Goal: Check status: Check status

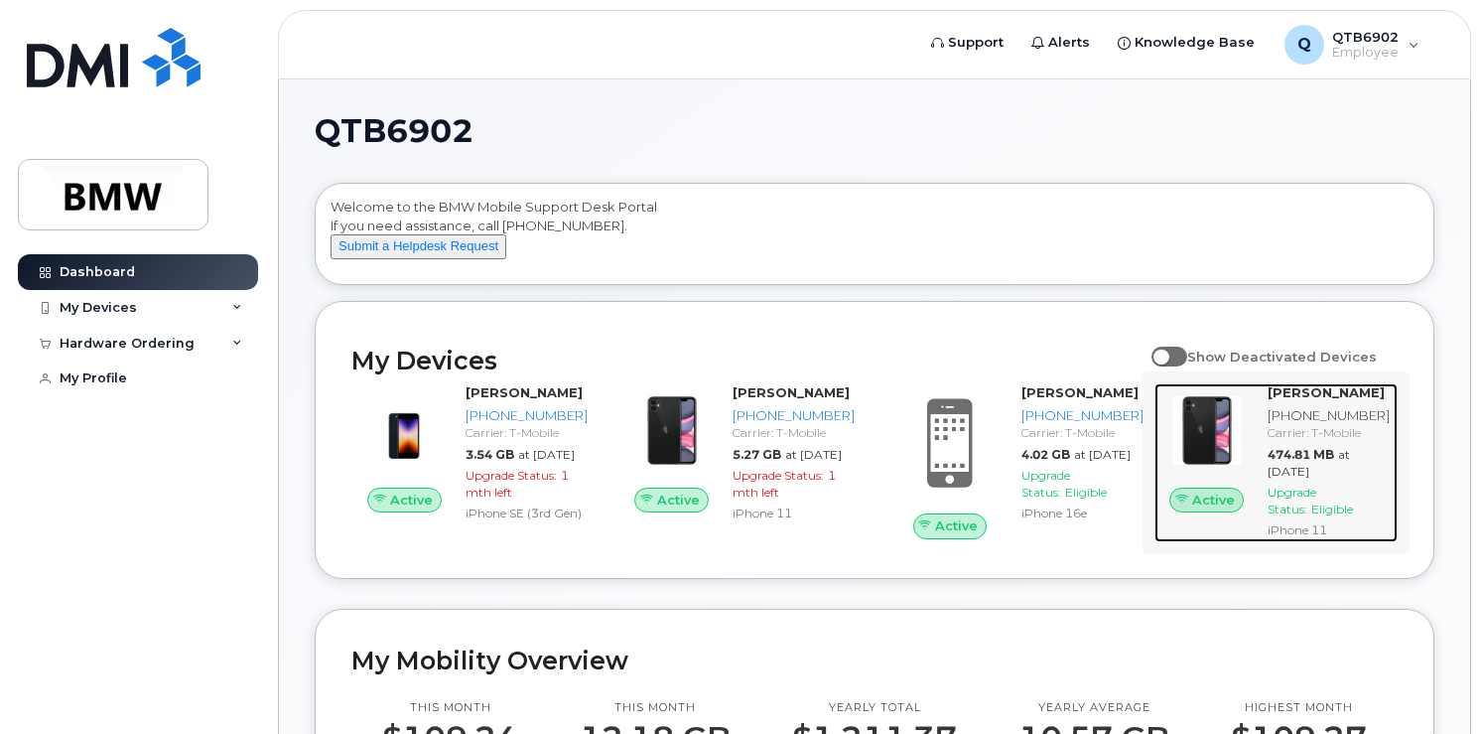
click at [1330, 478] on div "MeetKumar Patel 864-948-9687 Carrier: T-Mobile 474.81 MB at Oct 01, 2025 Upgrad…" at bounding box center [1329, 462] width 138 height 159
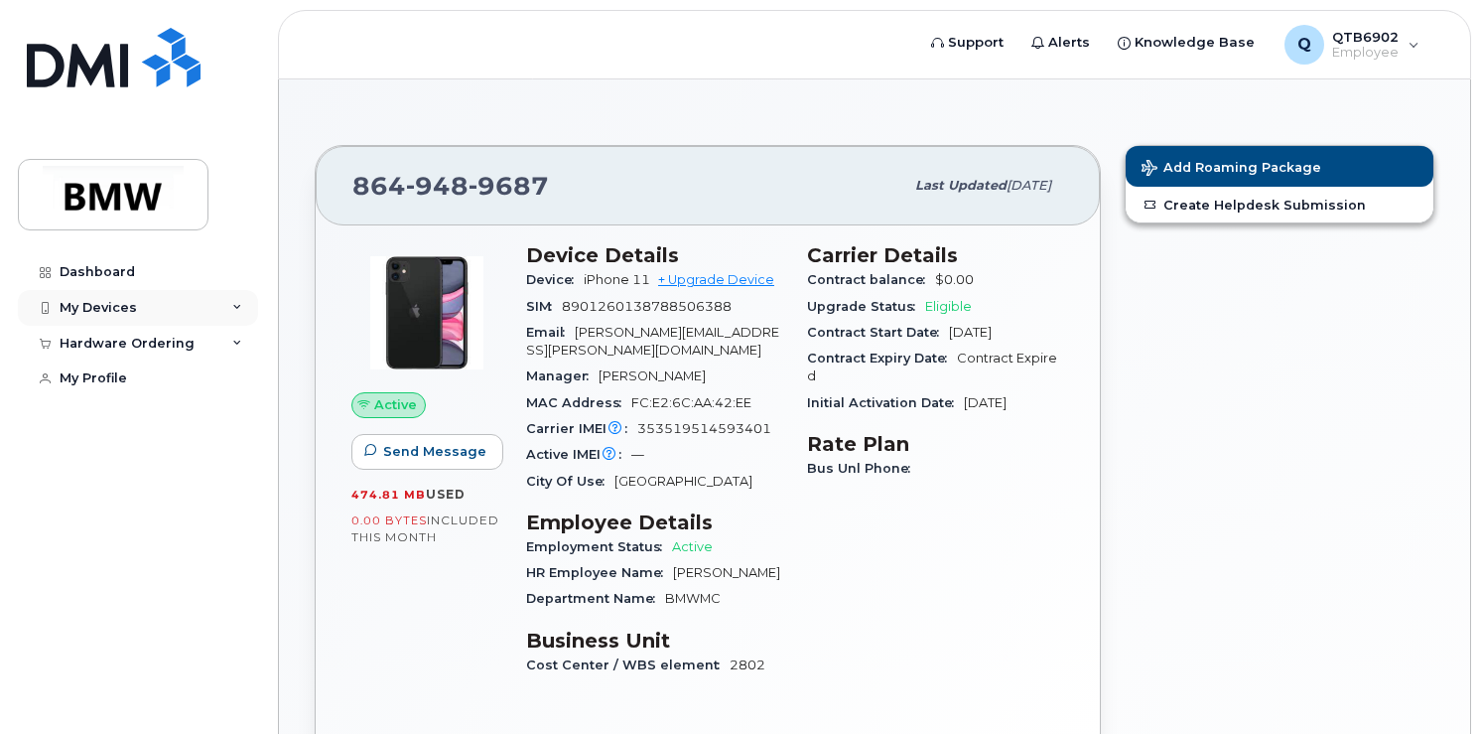
click at [202, 303] on div "My Devices" at bounding box center [138, 308] width 240 height 36
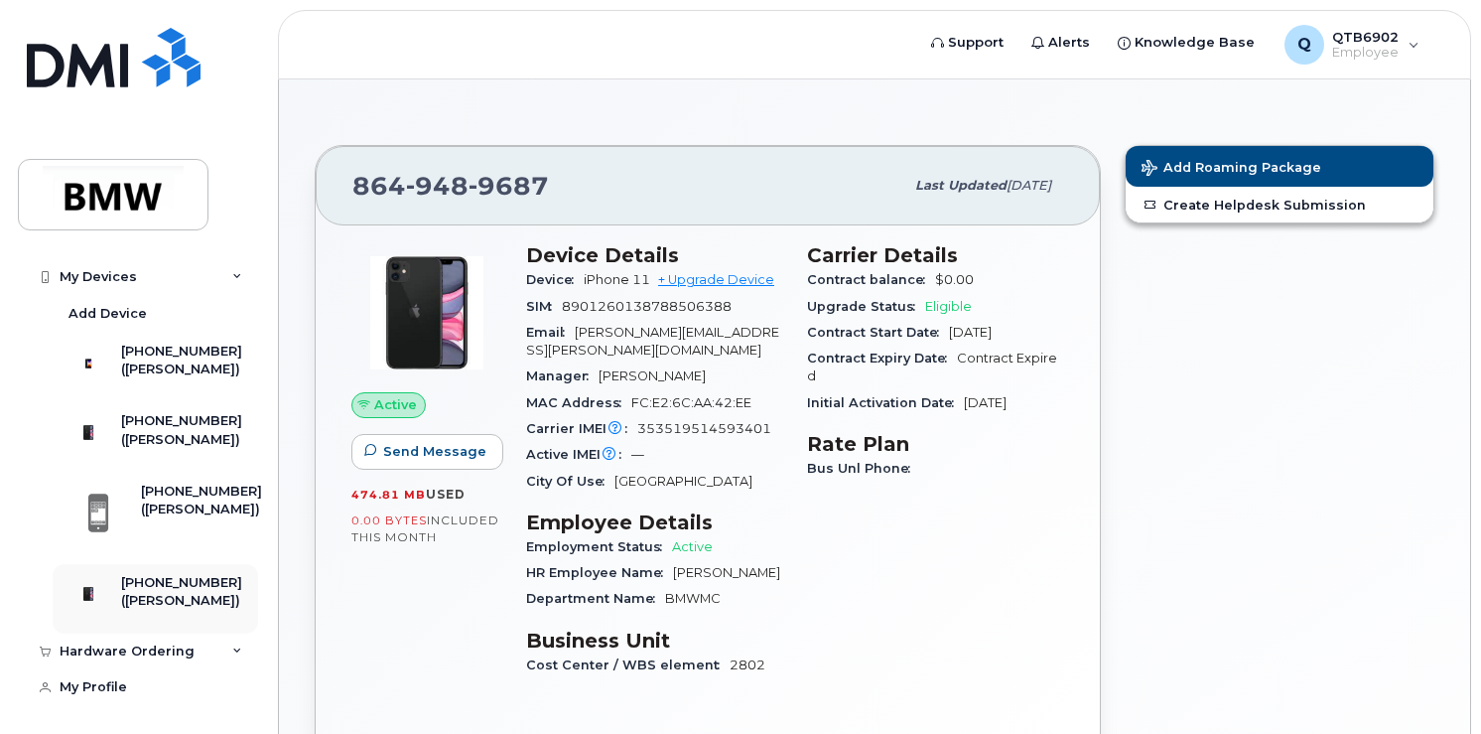
scroll to position [61, 0]
click at [167, 574] on div "[PHONE_NUMBER]" at bounding box center [181, 583] width 121 height 18
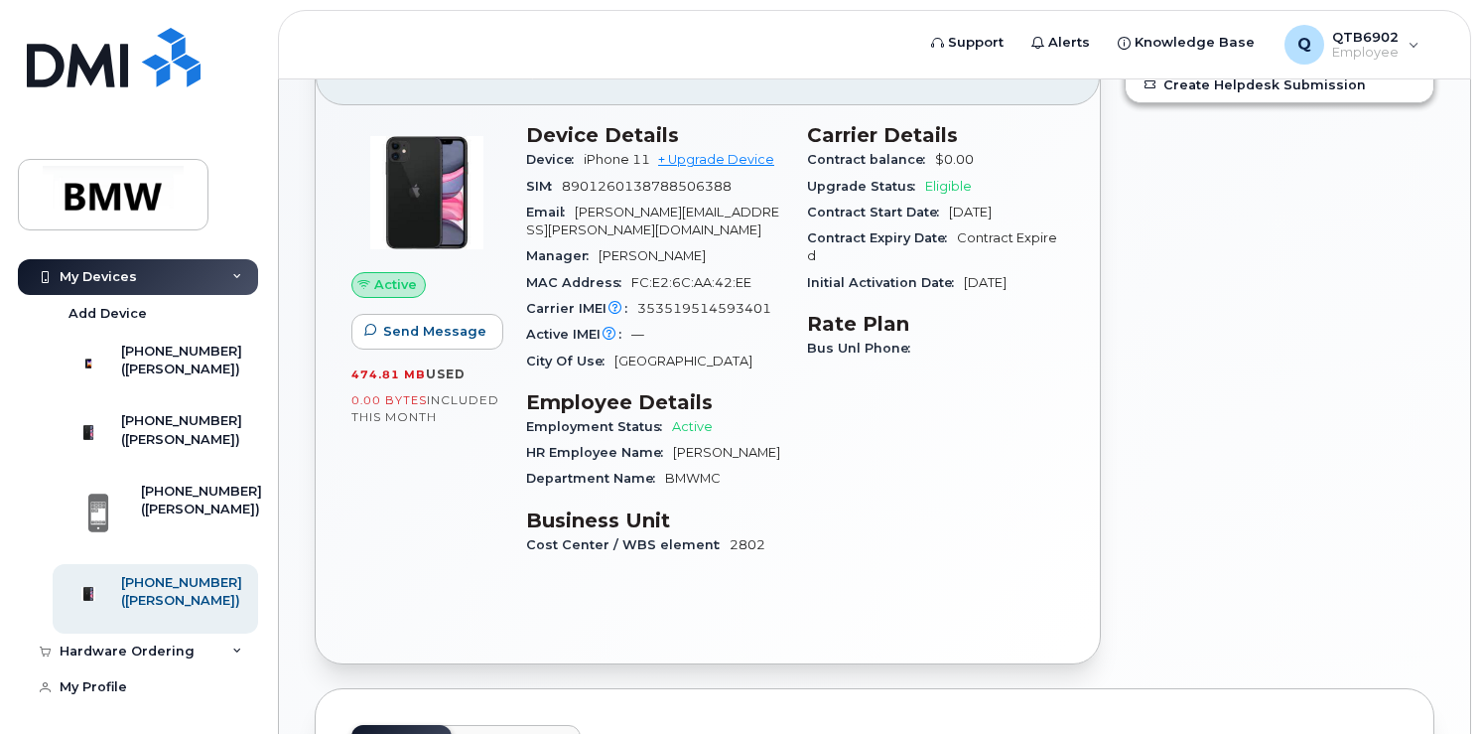
scroll to position [159, 0]
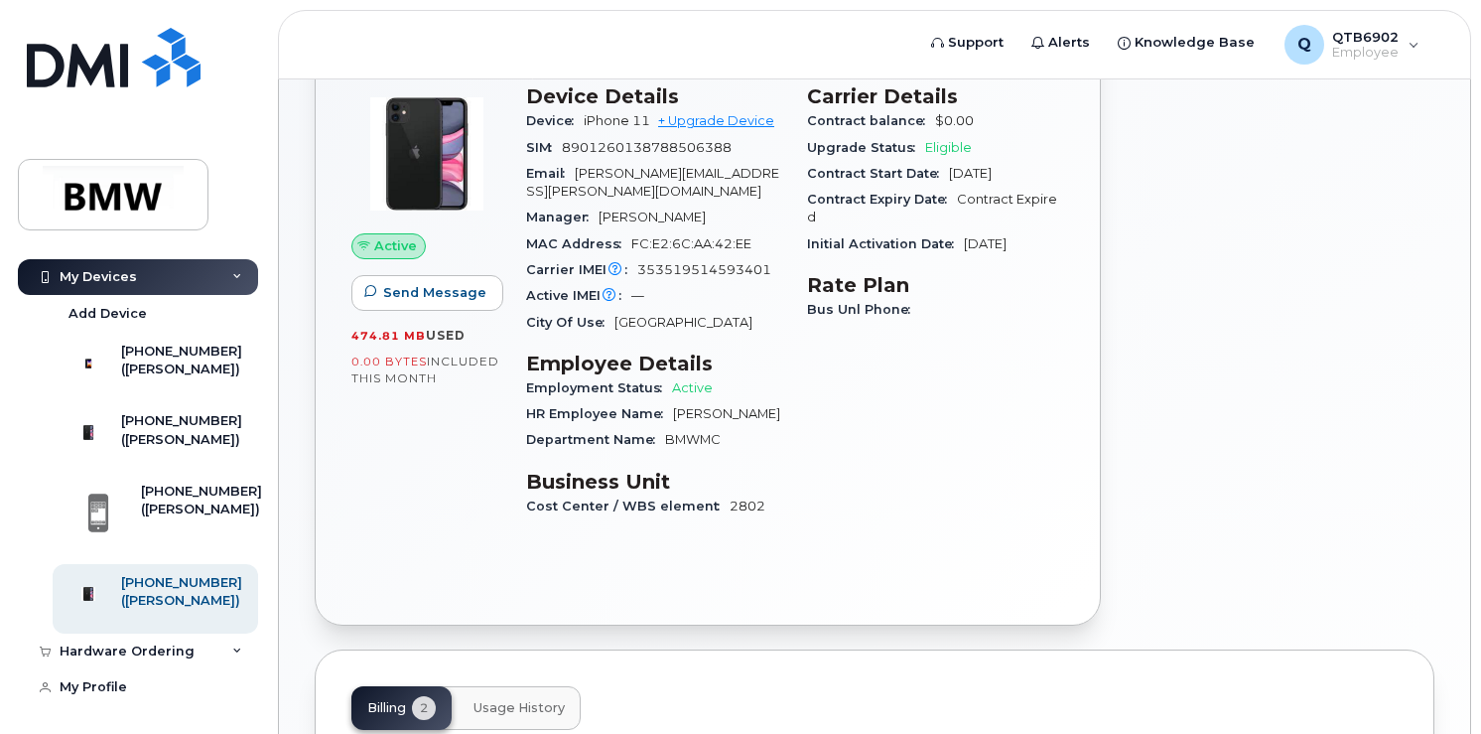
click at [401, 246] on span "Active" at bounding box center [395, 245] width 43 height 19
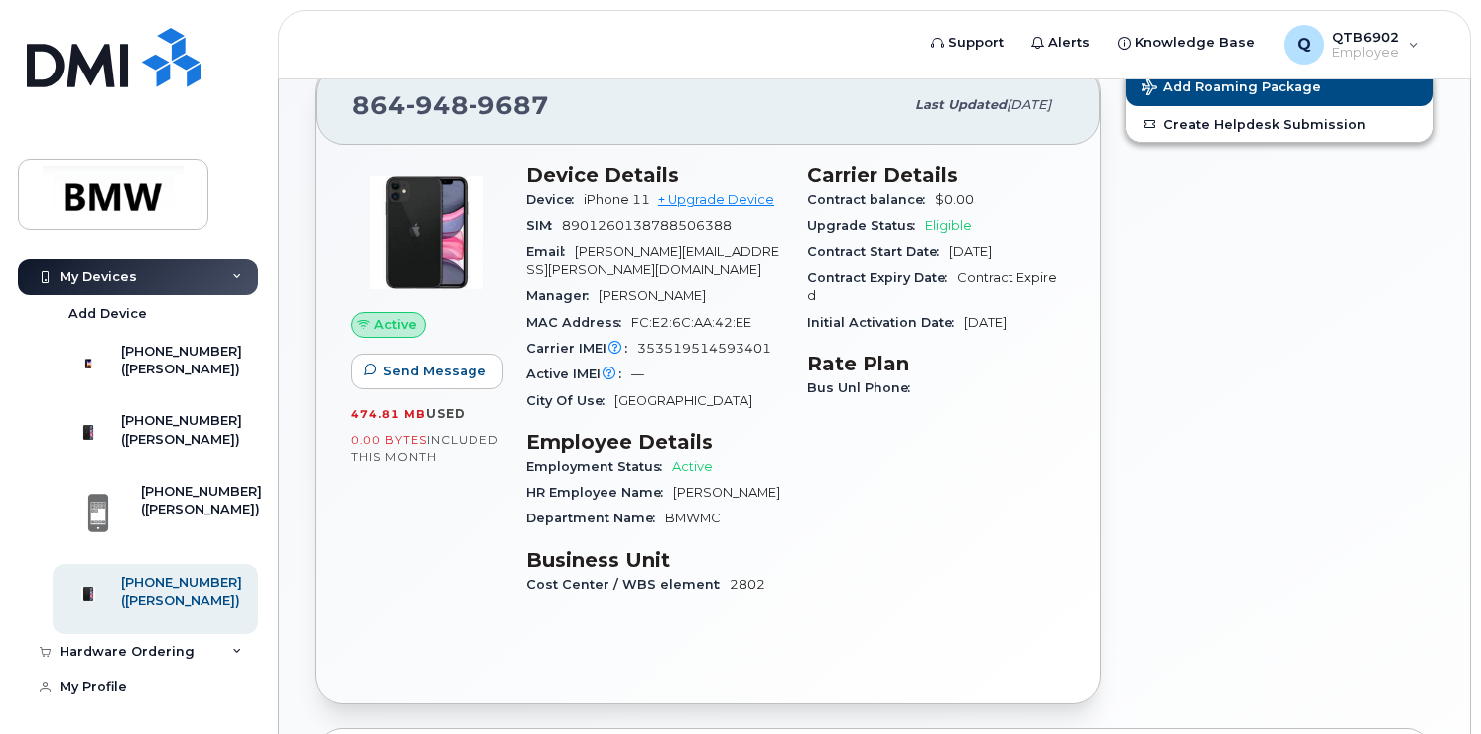
scroll to position [79, 0]
click at [689, 460] on span "Active" at bounding box center [692, 467] width 41 height 15
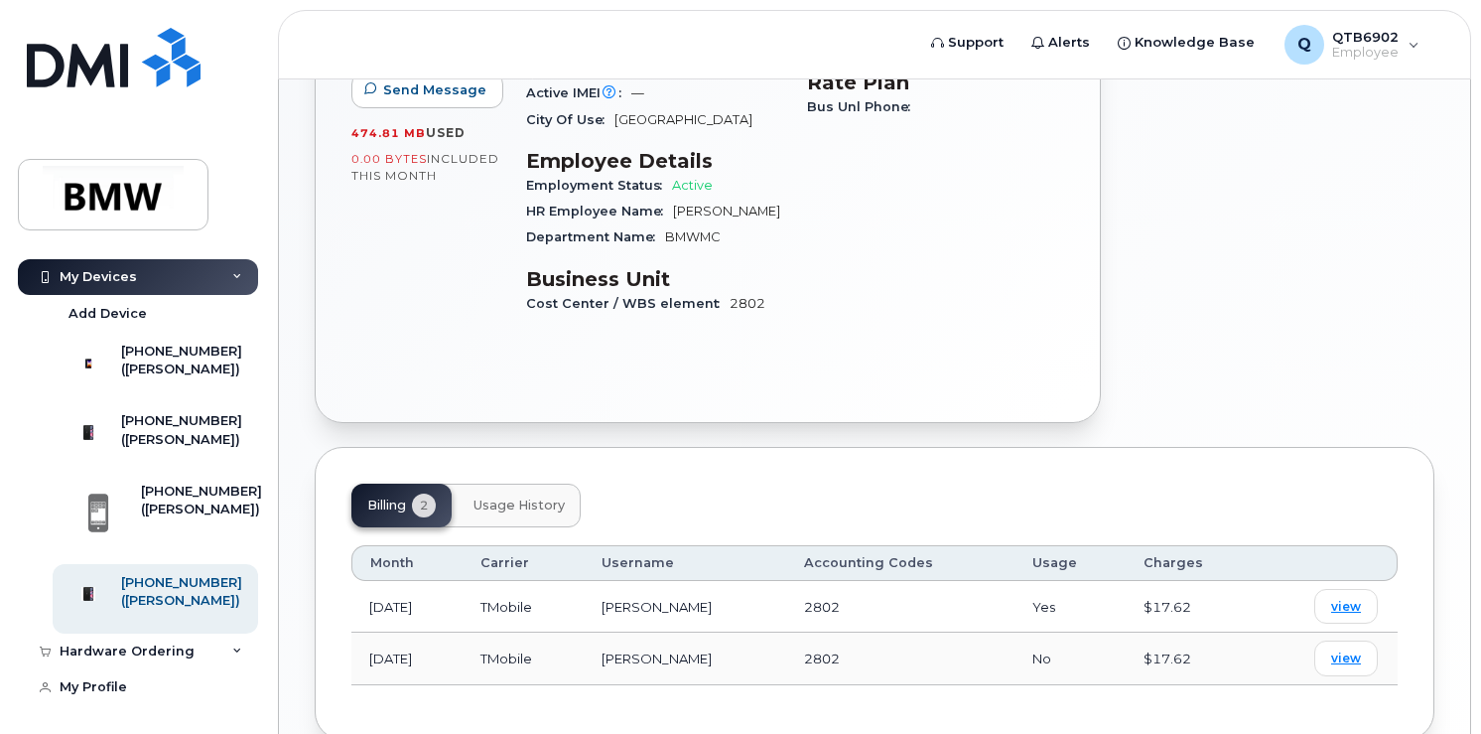
scroll to position [445, 0]
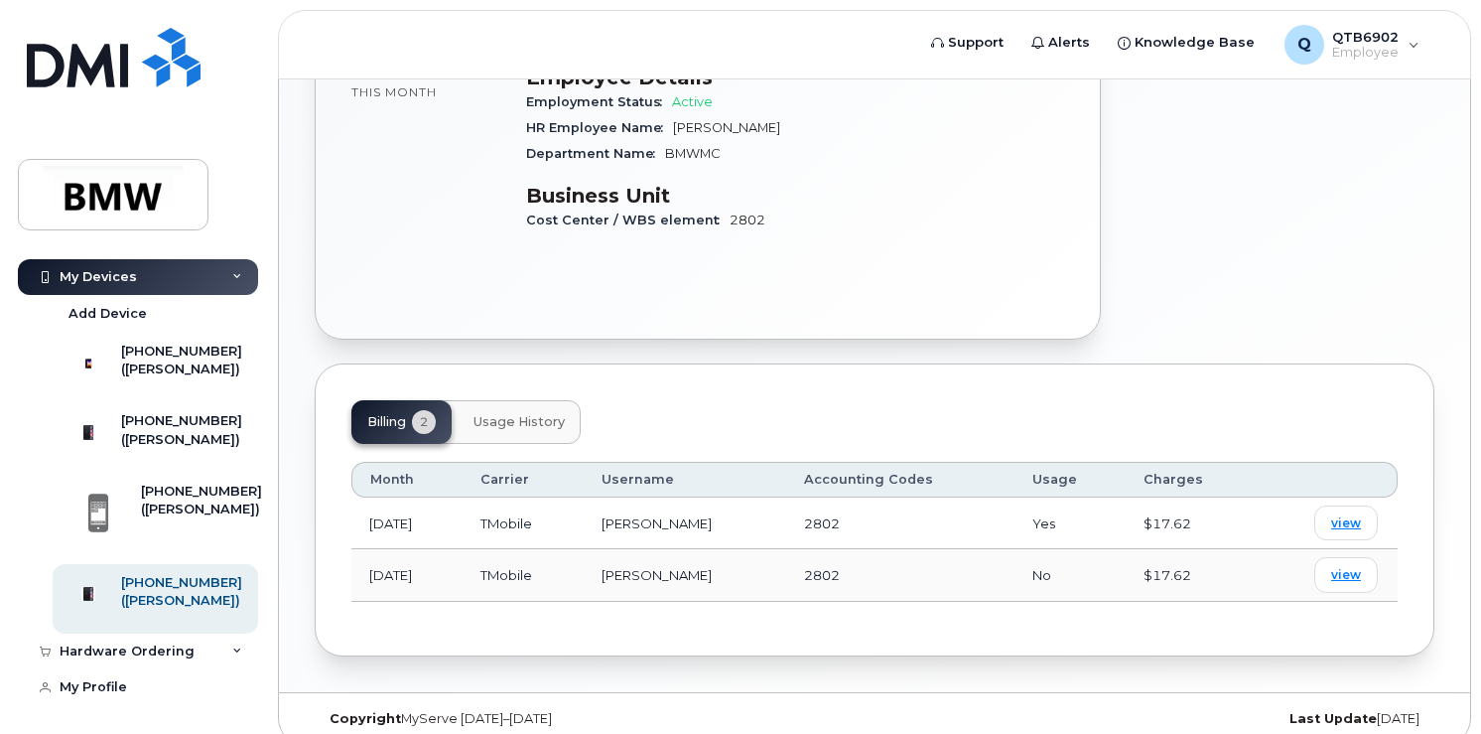
click at [482, 414] on span "Usage History" at bounding box center [519, 422] width 91 height 16
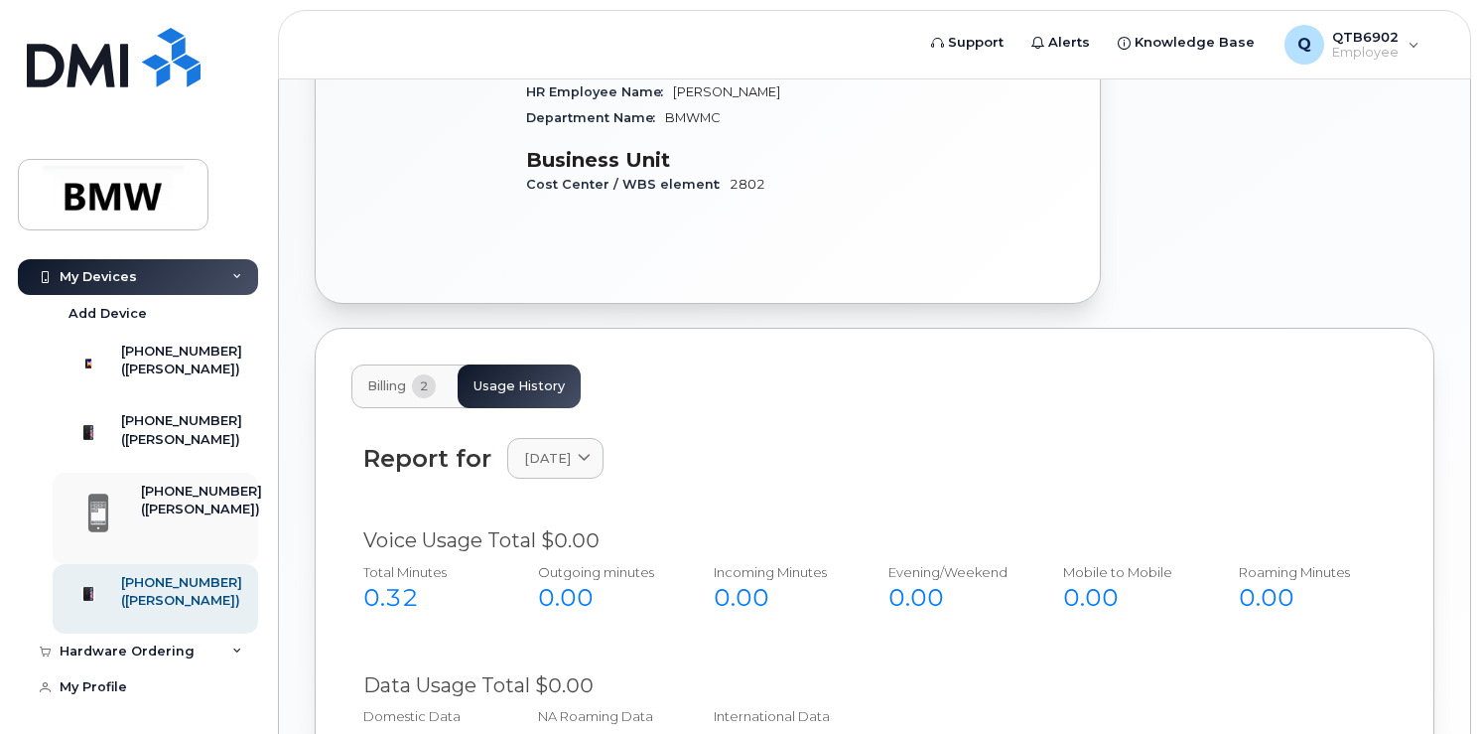
scroll to position [477, 0]
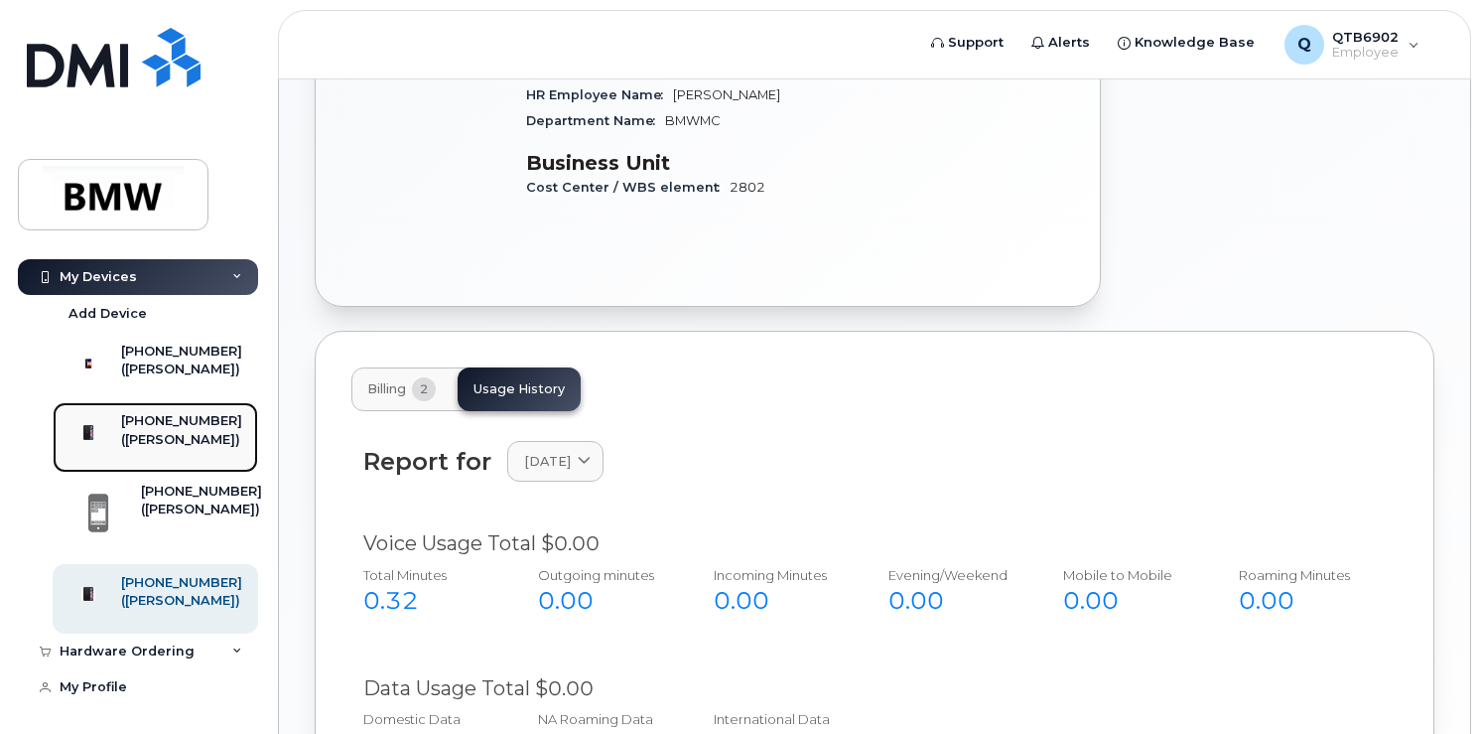
click at [167, 431] on div "([PERSON_NAME])" at bounding box center [181, 440] width 121 height 18
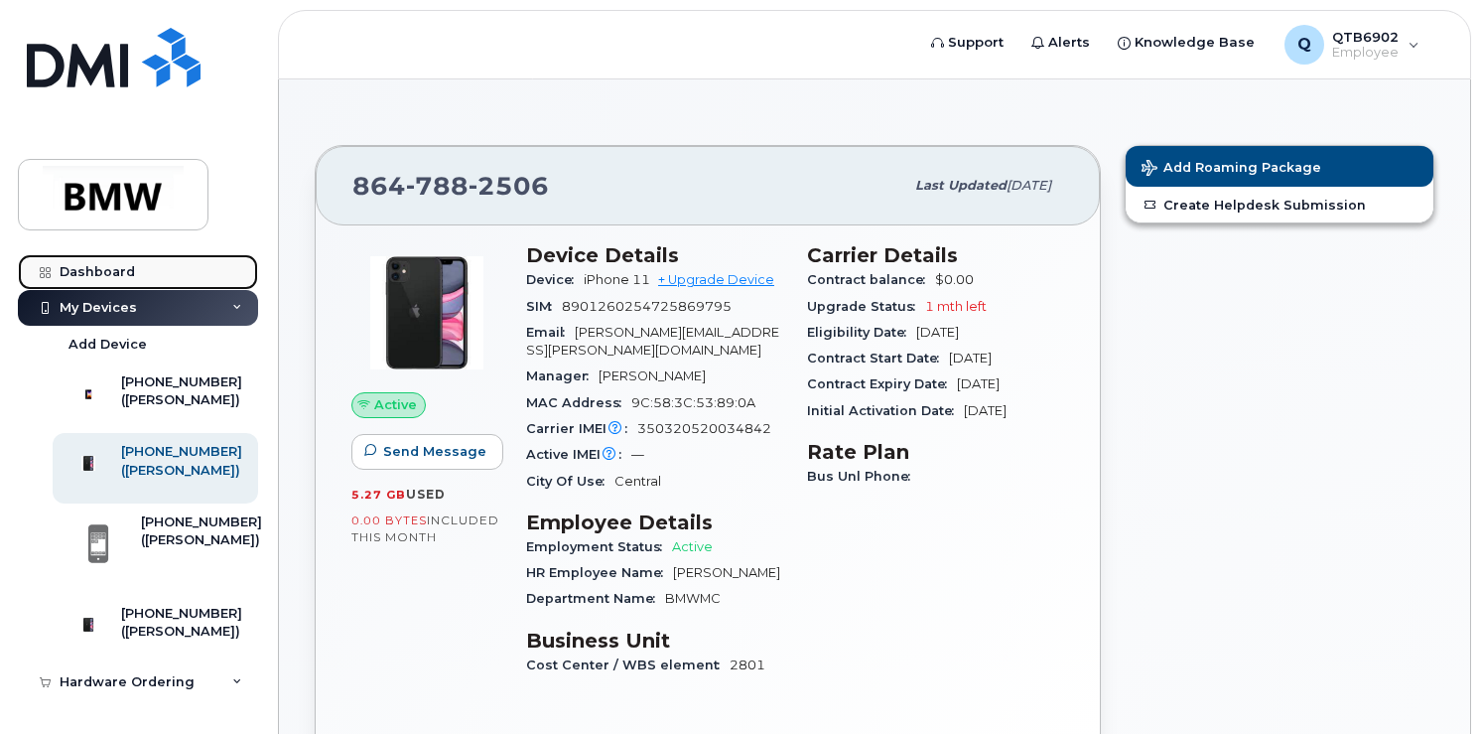
click at [146, 276] on link "Dashboard" at bounding box center [138, 272] width 240 height 36
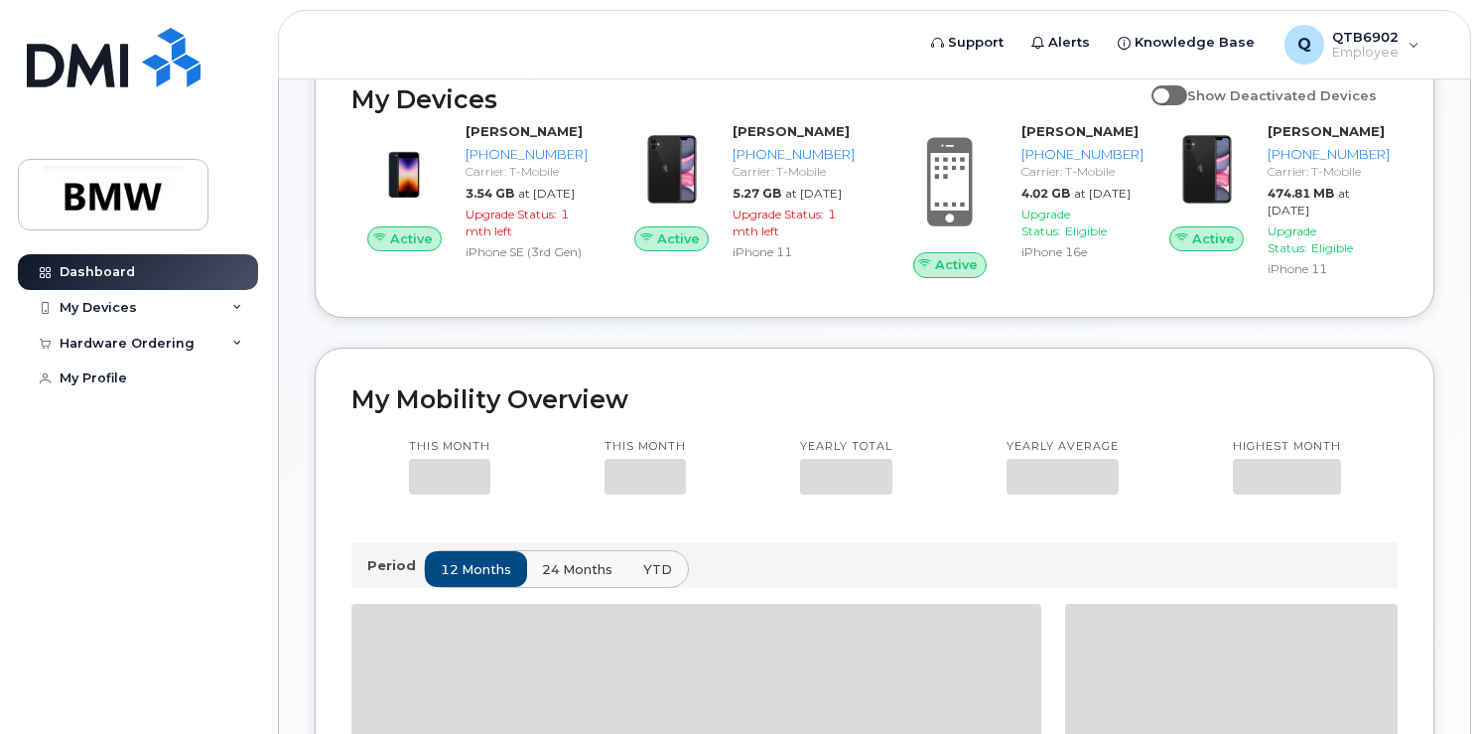
scroll to position [246, 0]
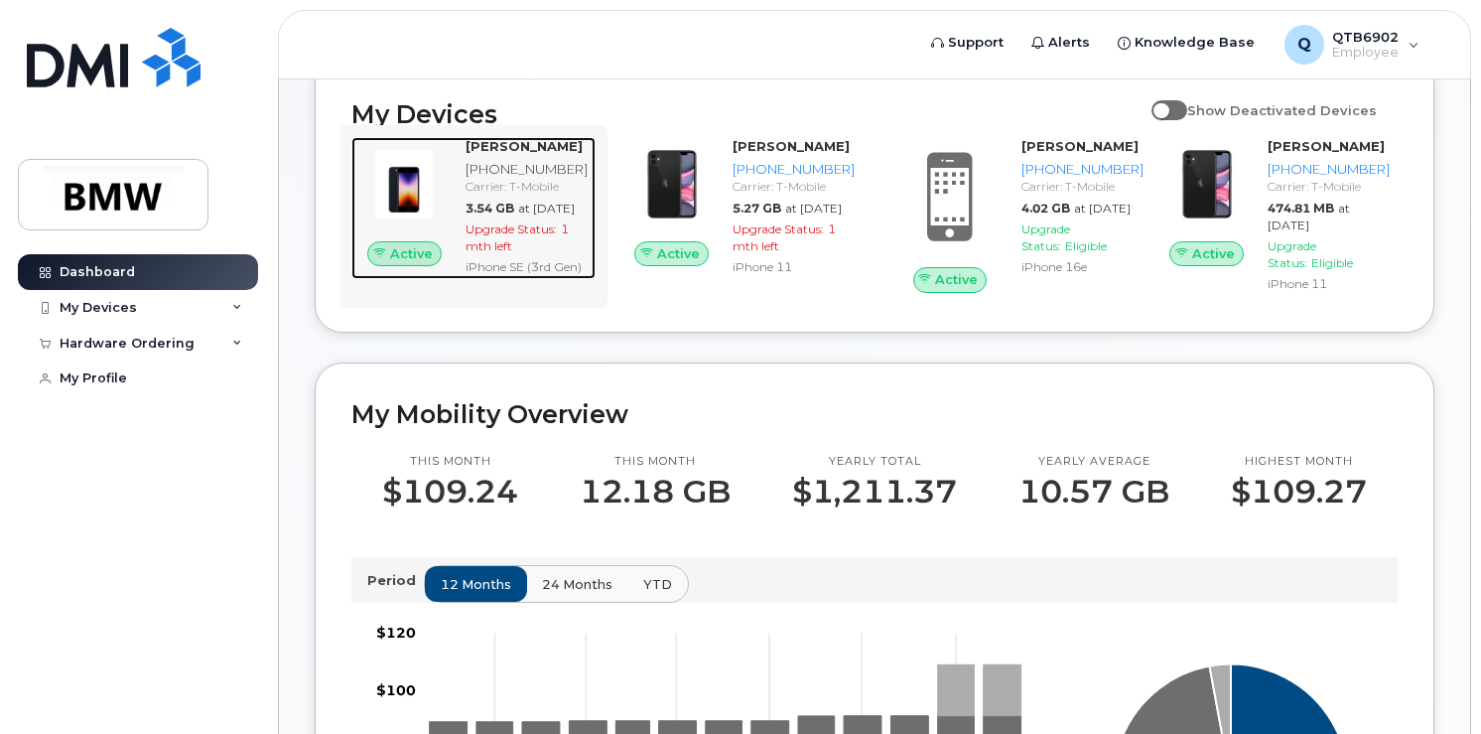
drag, startPoint x: 446, startPoint y: 286, endPoint x: 488, endPoint y: 262, distance: 48.9
click at [518, 215] on span "at Oct 01, 2025" at bounding box center [546, 208] width 57 height 15
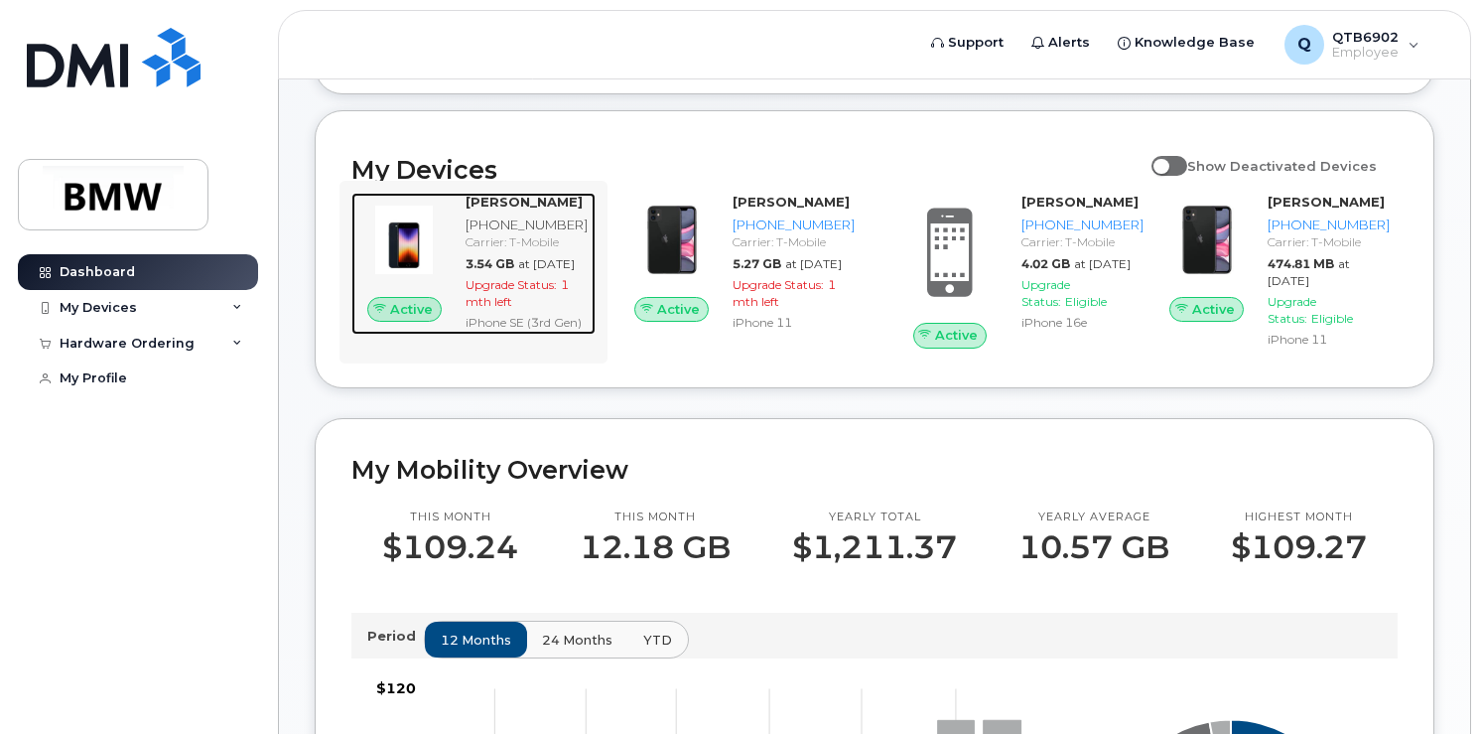
scroll to position [108, 0]
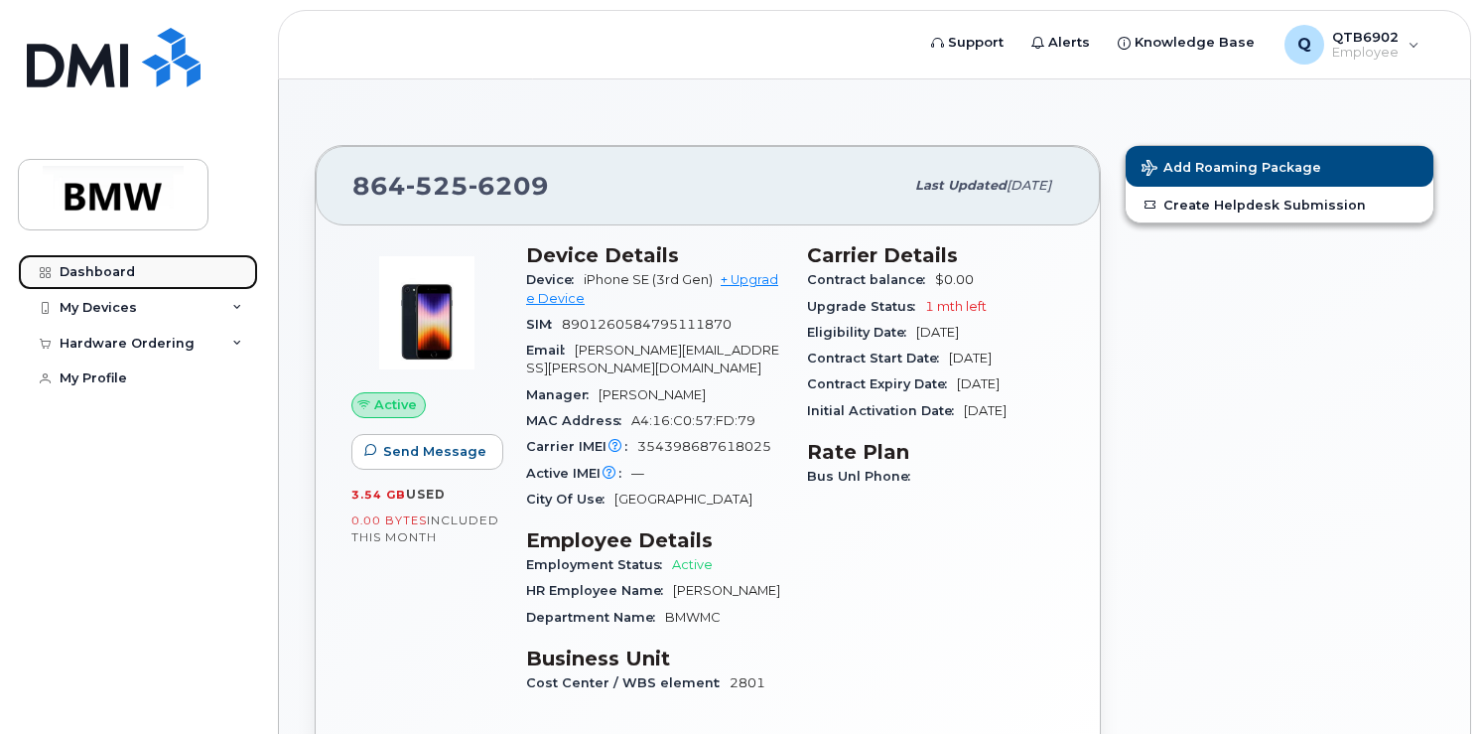
click at [143, 278] on link "Dashboard" at bounding box center [138, 272] width 240 height 36
